Goal: Go to known website: Go to known website

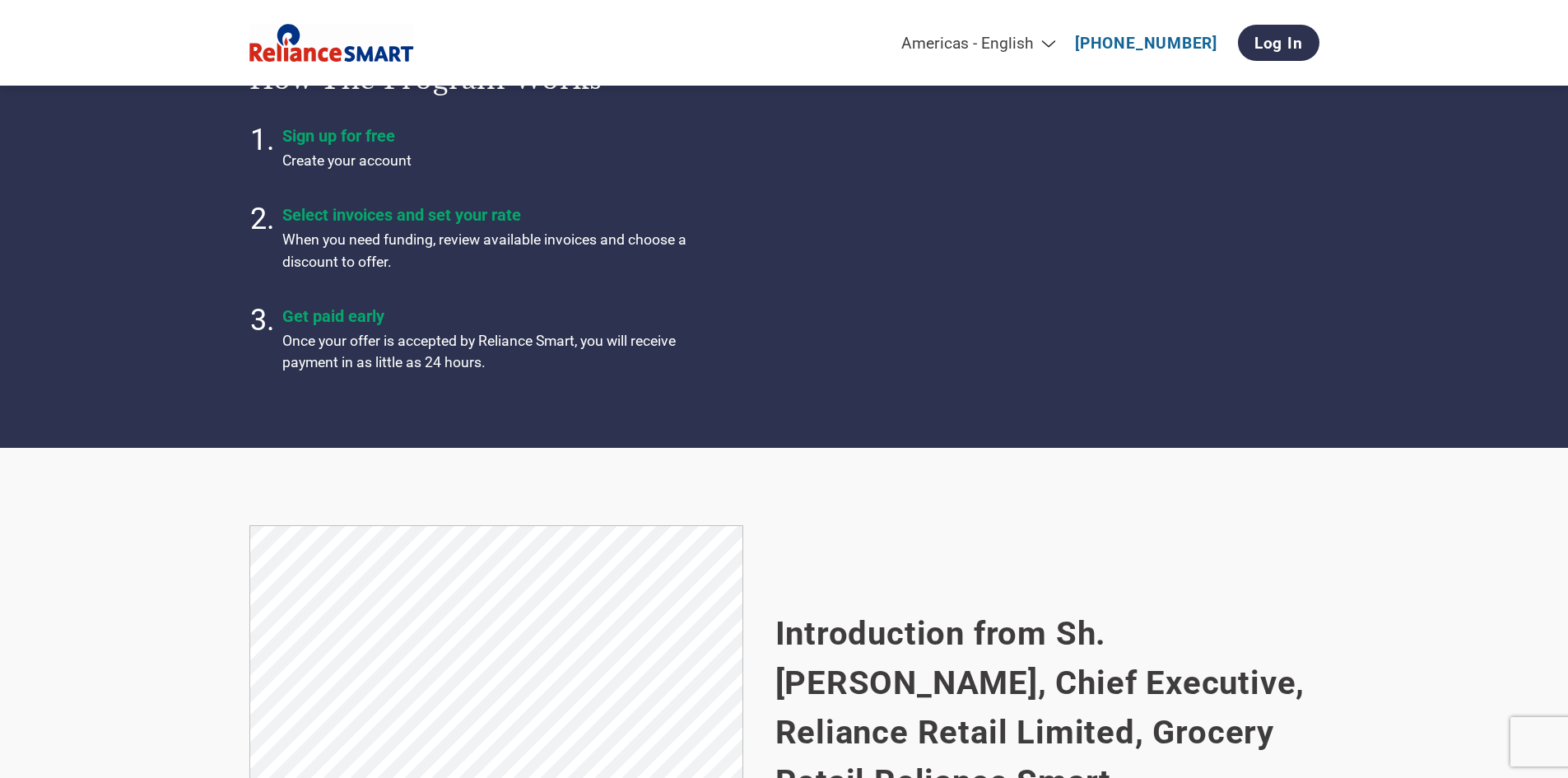
scroll to position [411, 0]
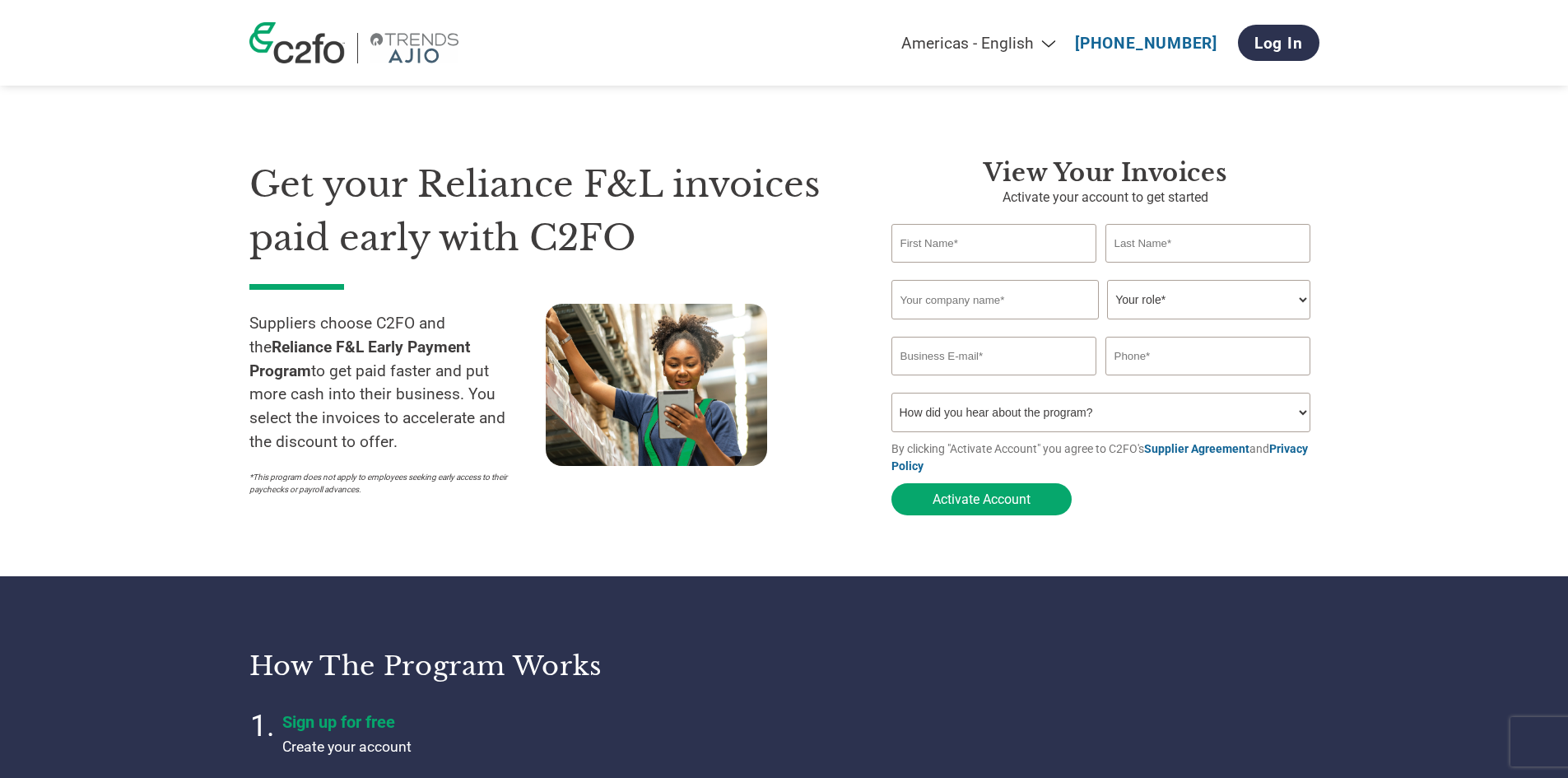
click at [338, 43] on img at bounding box center [297, 43] width 95 height 41
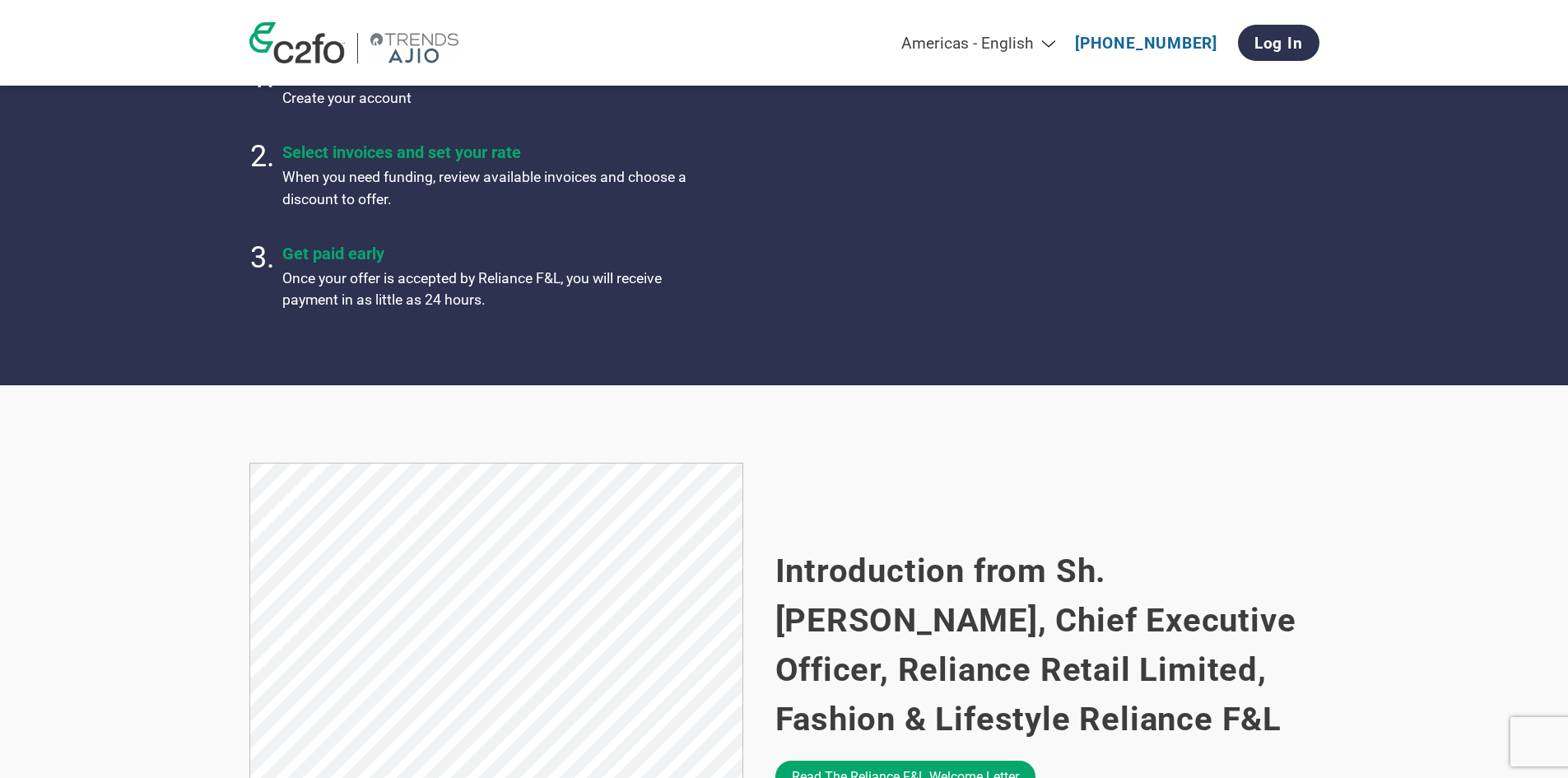
scroll to position [824, 0]
